Goal: Navigation & Orientation: Find specific page/section

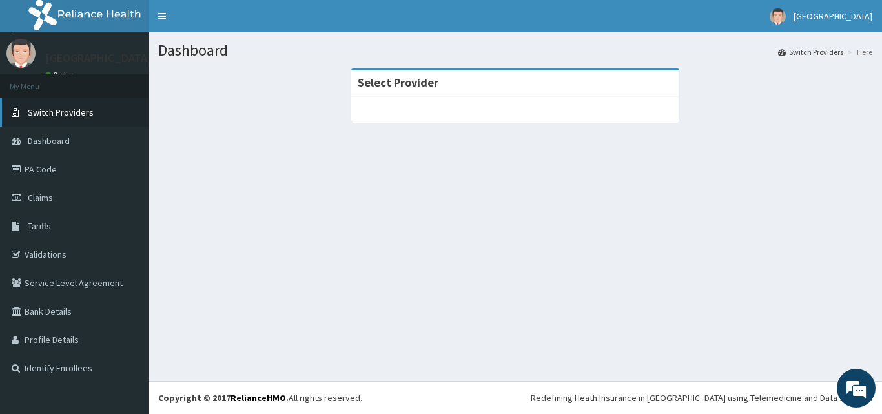
click at [54, 115] on span "Switch Providers" at bounding box center [61, 113] width 66 height 12
